Goal: Transaction & Acquisition: Purchase product/service

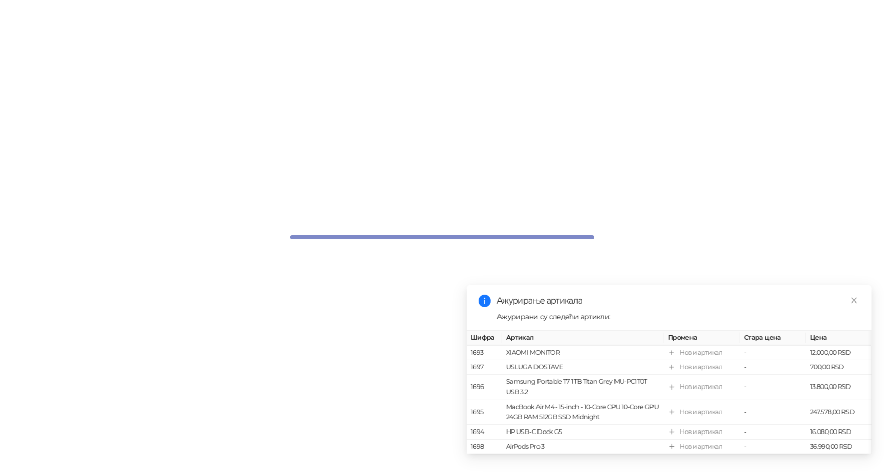
click at [852, 297] on icon "close" at bounding box center [853, 300] width 7 height 7
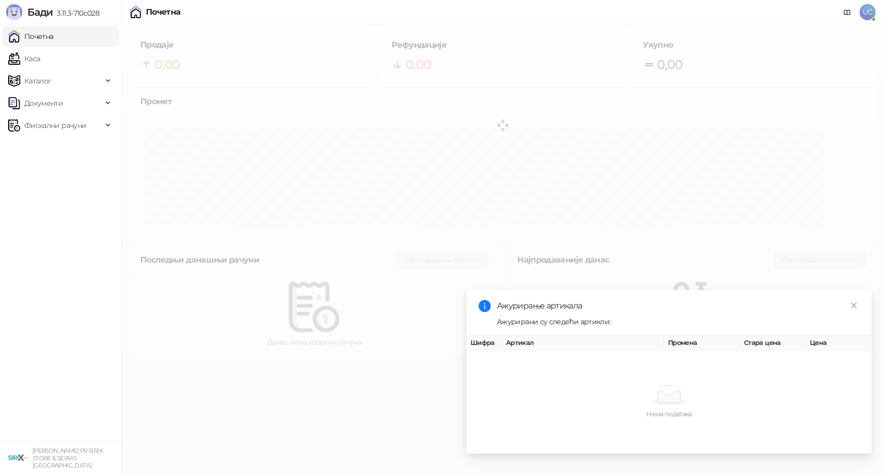
click at [854, 293] on div "Продаје 0,00 Рефундације 0,00 Укупно 0,00 Промет Последњи данашњи рачуни Сви да…" at bounding box center [503, 193] width 762 height 338
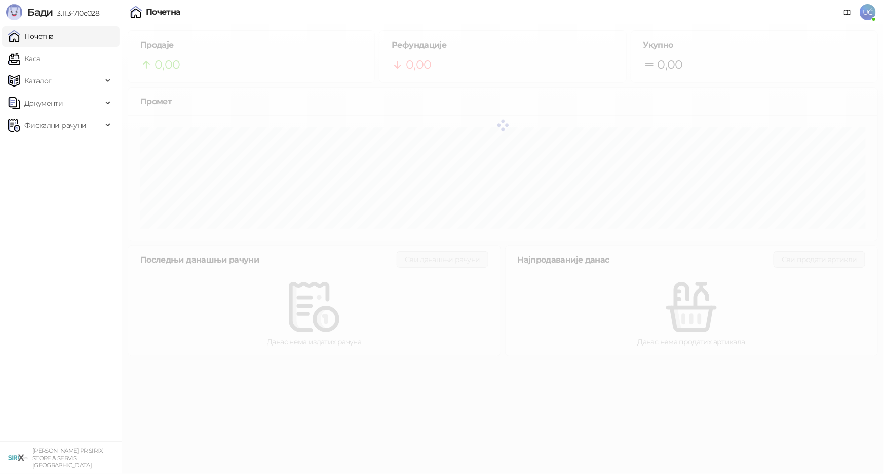
click at [54, 46] on link "Почетна" at bounding box center [31, 36] width 46 height 20
click at [40, 49] on link "Каса" at bounding box center [24, 59] width 32 height 20
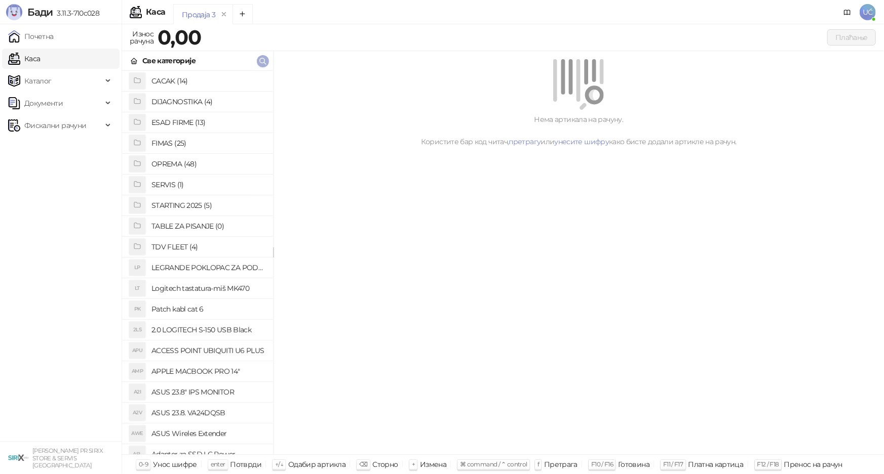
click at [265, 55] on button "button" at bounding box center [263, 61] width 12 height 12
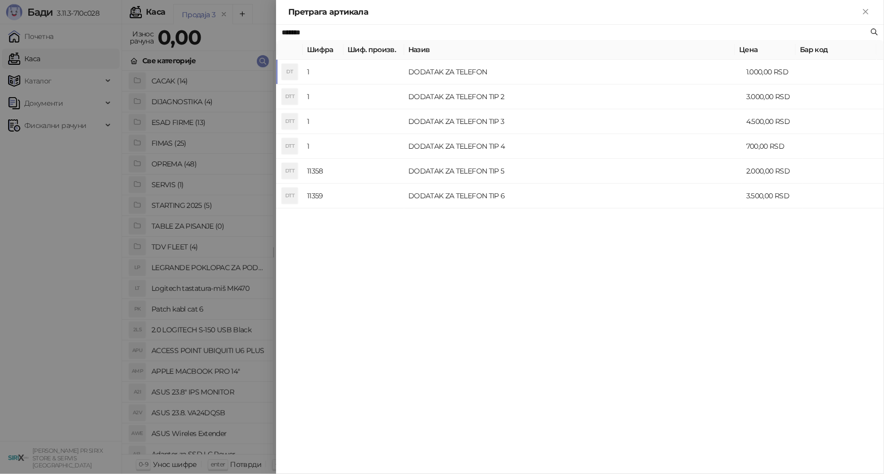
type input "*******"
click at [110, 179] on div at bounding box center [442, 237] width 884 height 474
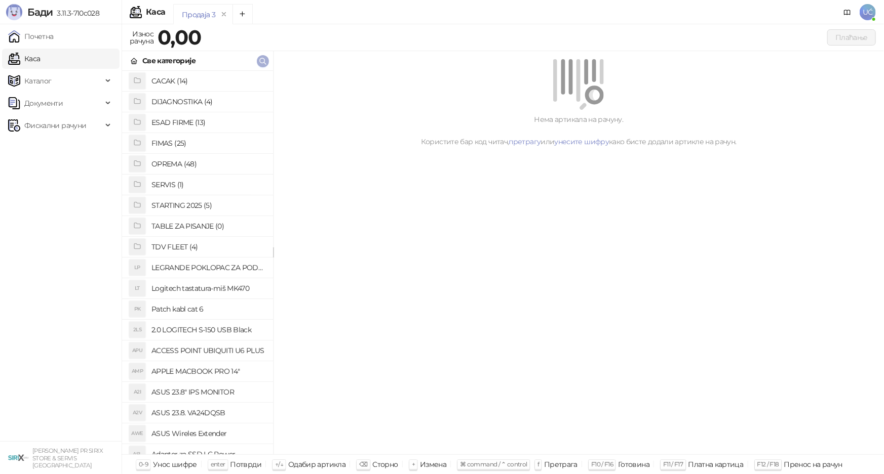
click at [267, 62] on button "button" at bounding box center [263, 61] width 12 height 12
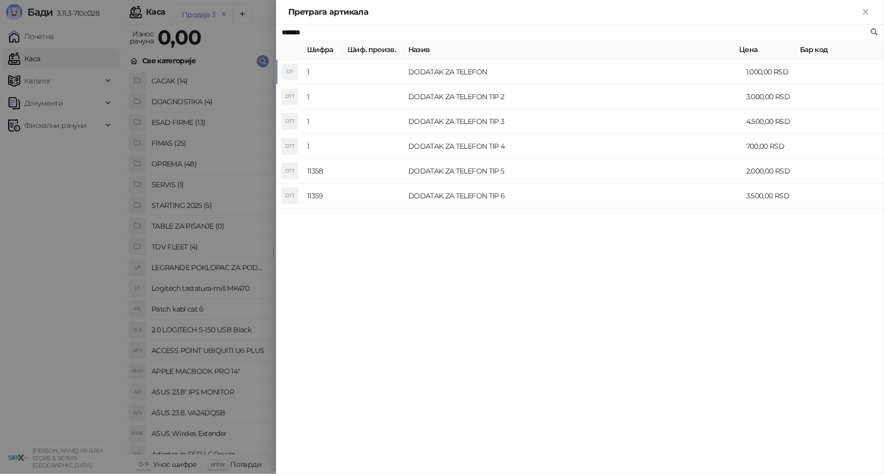
click at [217, 282] on div at bounding box center [442, 237] width 884 height 474
